Goal: Task Accomplishment & Management: Manage account settings

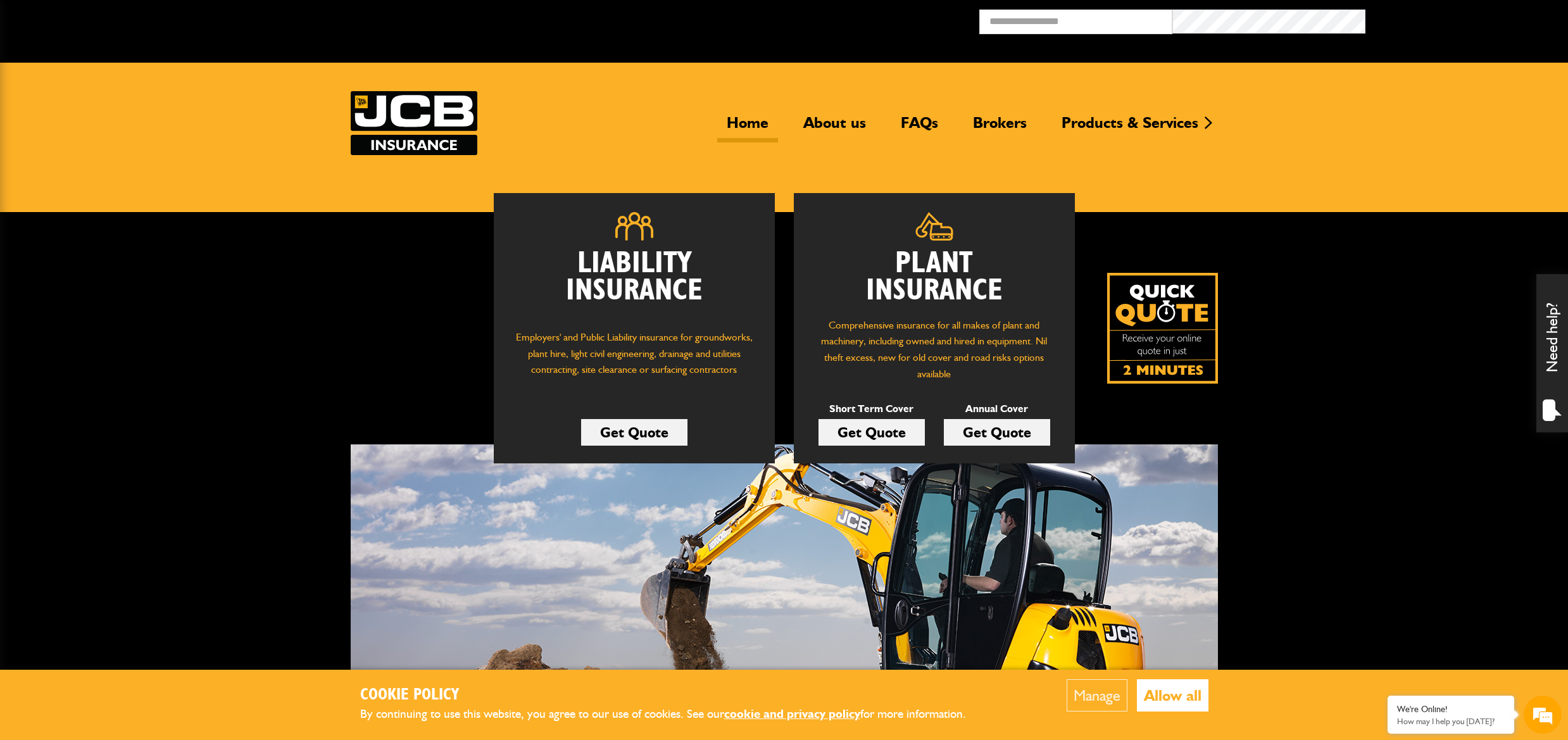
click at [743, 121] on link "Home" at bounding box center [747, 128] width 61 height 29
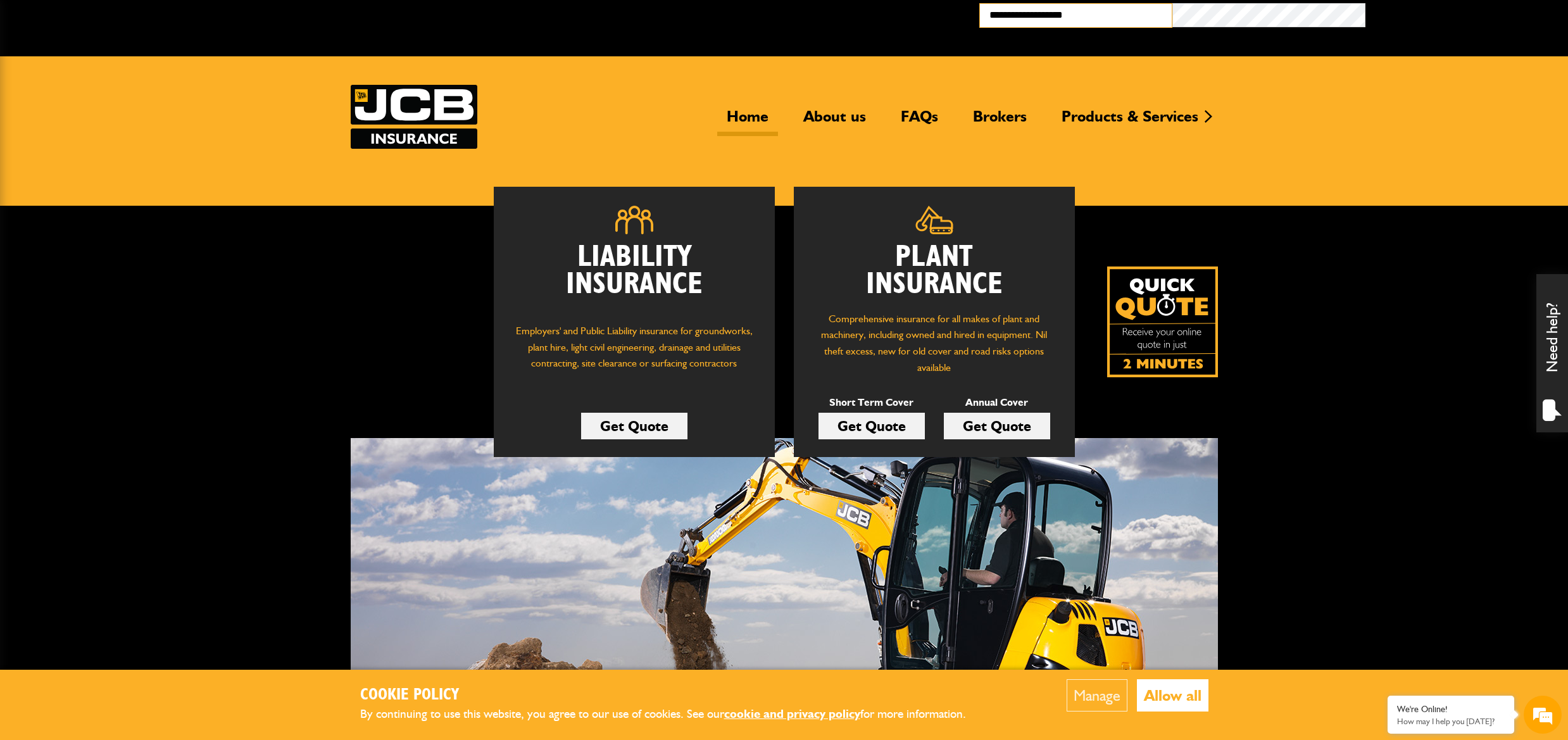
type input "**********"
click at [1462, 13] on button "Broker Login" at bounding box center [1462, 13] width 193 height 20
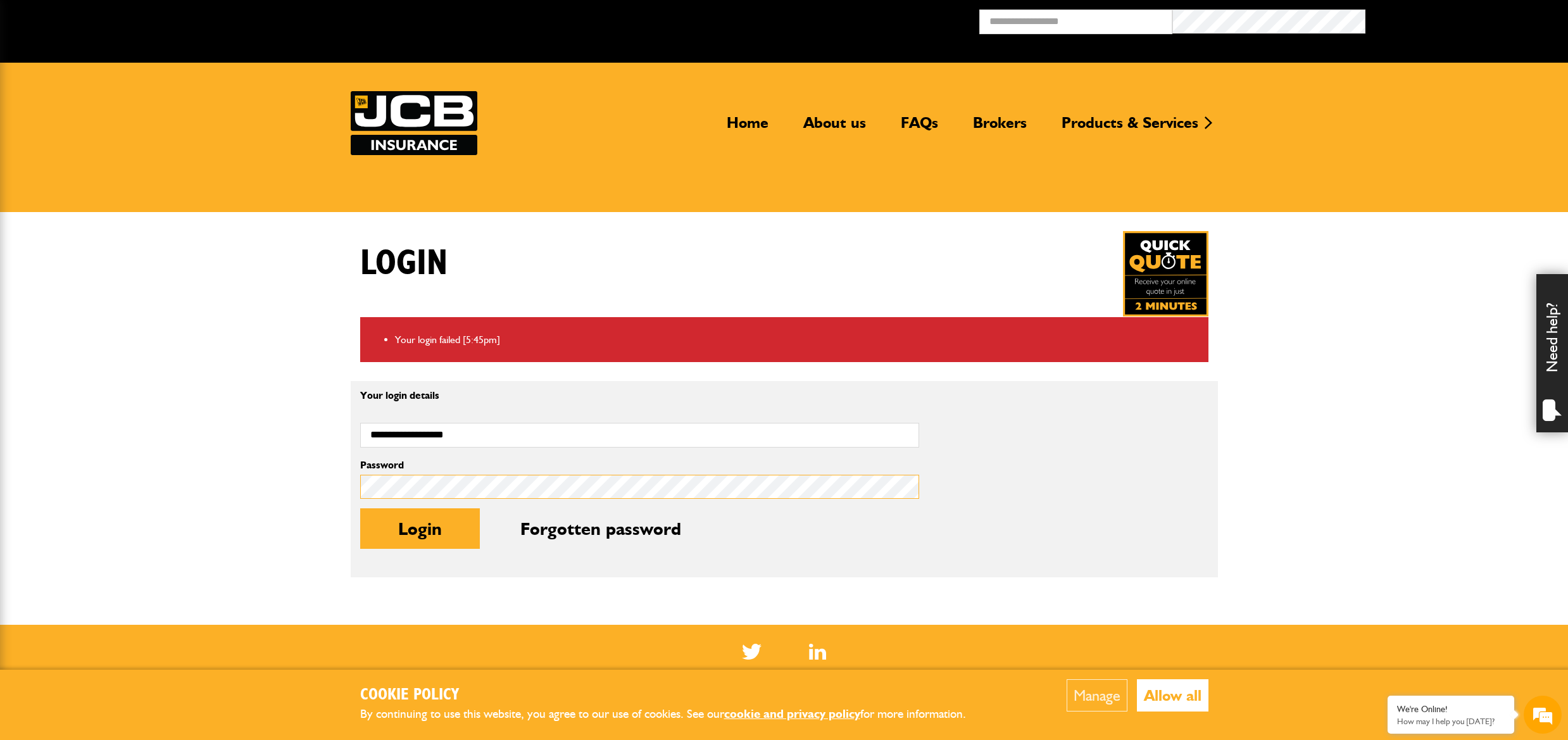
click at [348, 481] on body "Cookie Policy By continuing to use this website, you agree to our use of cookie…" at bounding box center [784, 492] width 1568 height 985
click at [421, 523] on button "Login" at bounding box center [420, 529] width 119 height 40
click at [1094, 690] on button "Manage" at bounding box center [1096, 695] width 61 height 32
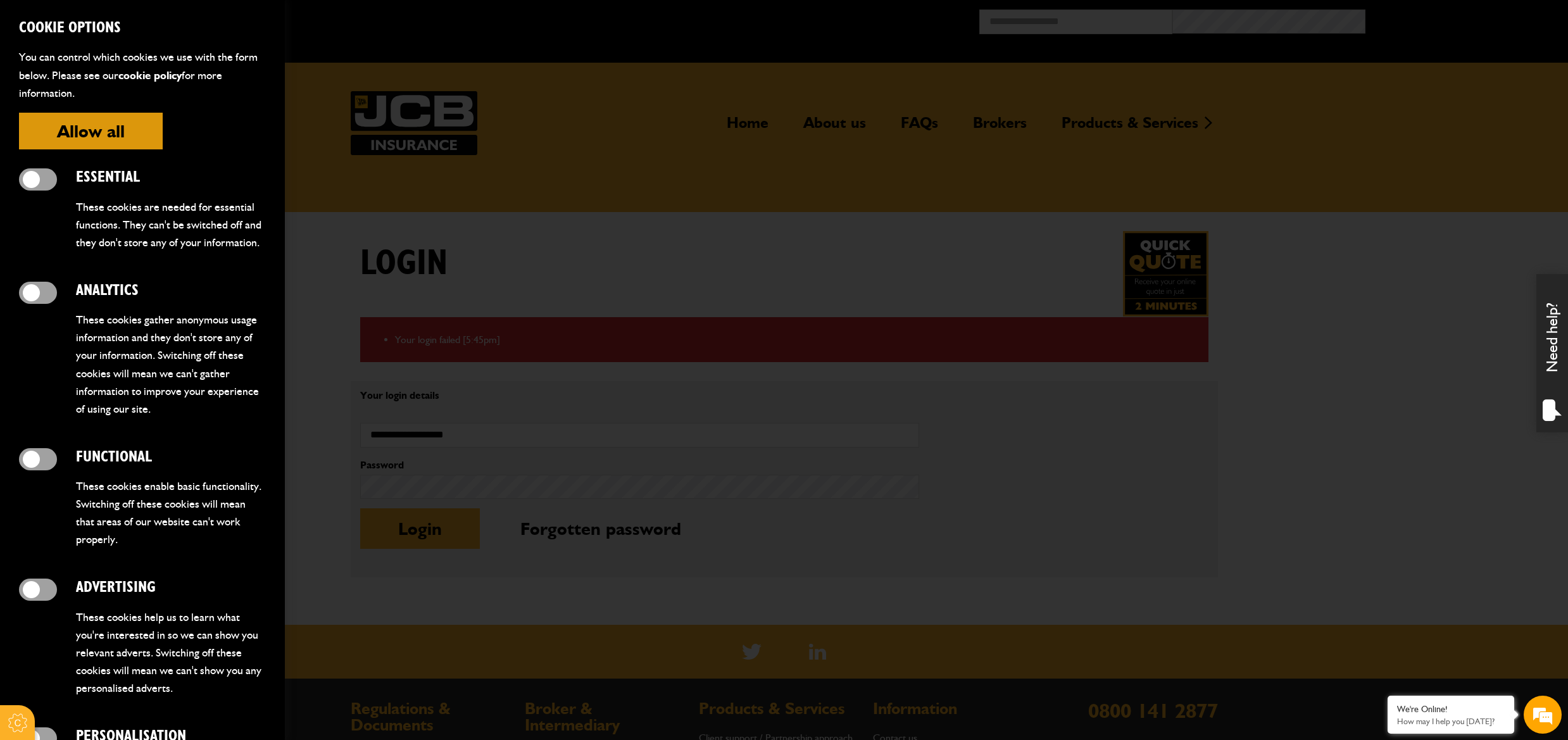
click at [503, 196] on div at bounding box center [784, 370] width 1568 height 740
